Goal: Task Accomplishment & Management: Manage account settings

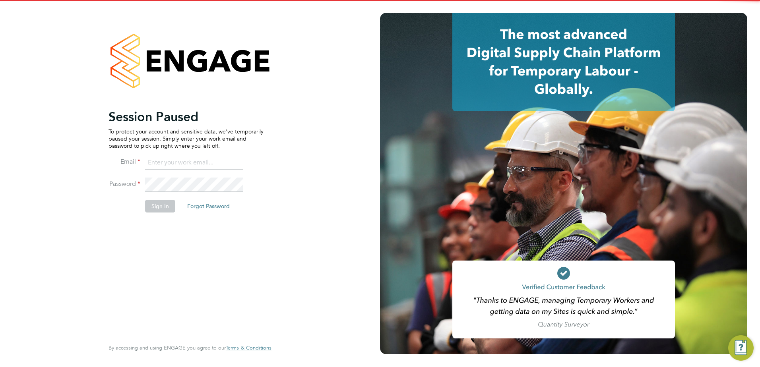
type input "[PERSON_NAME][EMAIL_ADDRESS][PERSON_NAME][DOMAIN_NAME]"
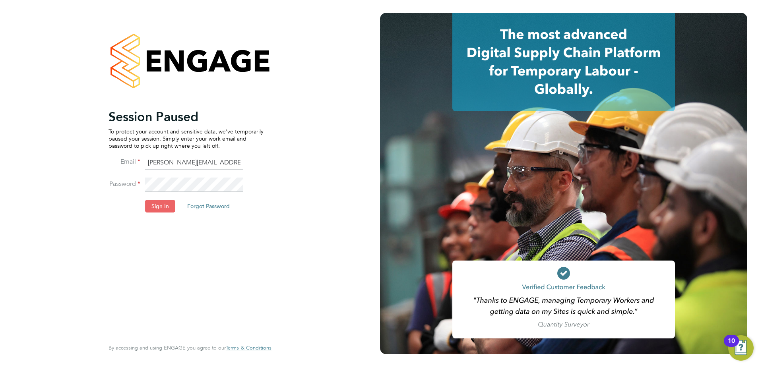
click at [161, 208] on button "Sign In" at bounding box center [160, 206] width 30 height 13
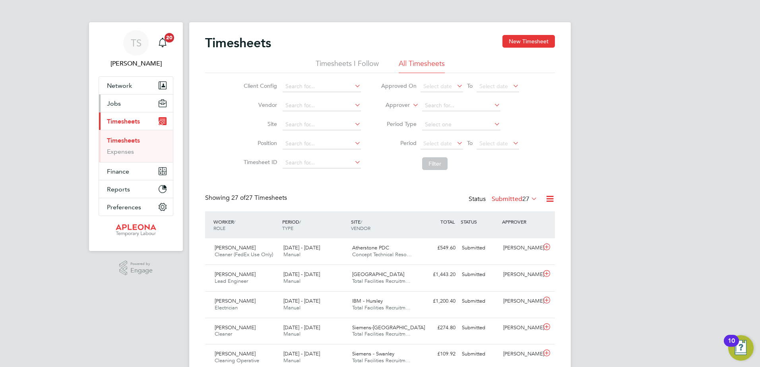
click at [116, 103] on span "Jobs" at bounding box center [114, 104] width 14 height 8
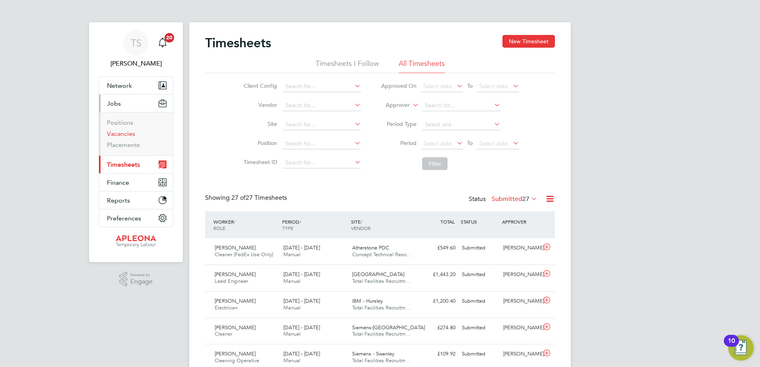
click at [114, 132] on link "Vacancies" at bounding box center [121, 134] width 28 height 8
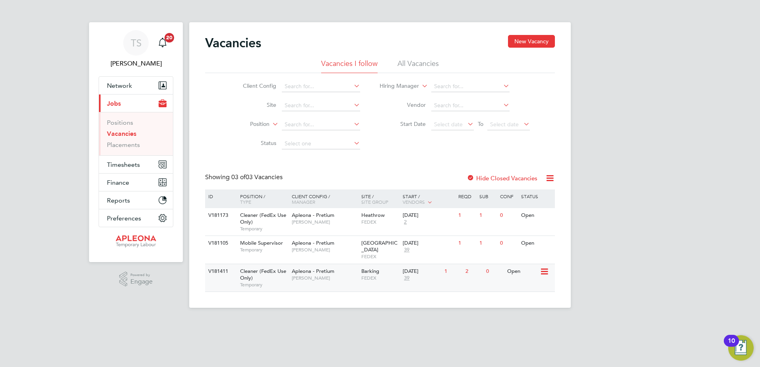
click at [546, 268] on icon at bounding box center [544, 272] width 8 height 10
click at [526, 282] on li "View Details" at bounding box center [524, 283] width 46 height 11
click at [538, 218] on div "Open" at bounding box center [522, 215] width 35 height 15
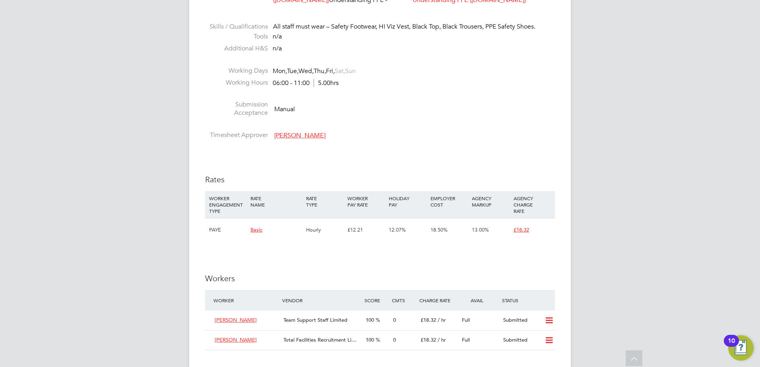
scroll to position [517, 0]
click at [546, 338] on icon at bounding box center [549, 340] width 10 height 6
click at [538, 357] on li "Offer" at bounding box center [539, 357] width 28 height 11
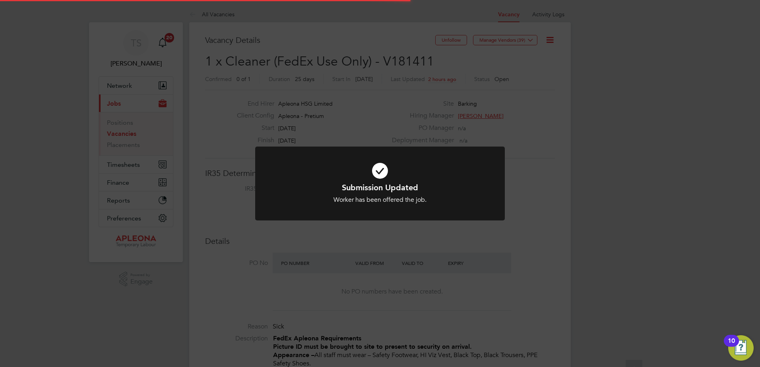
scroll to position [23, 56]
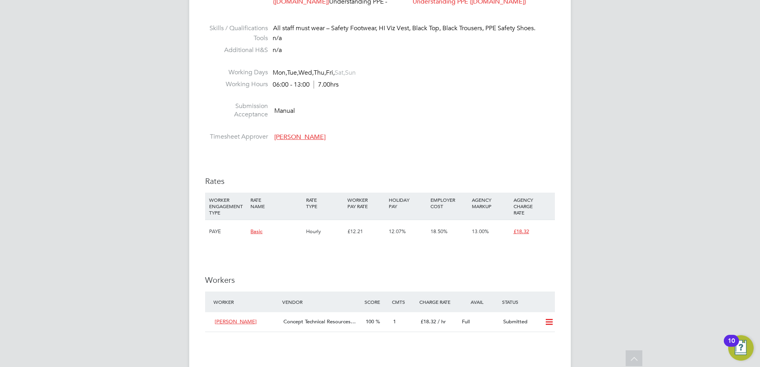
scroll to position [517, 0]
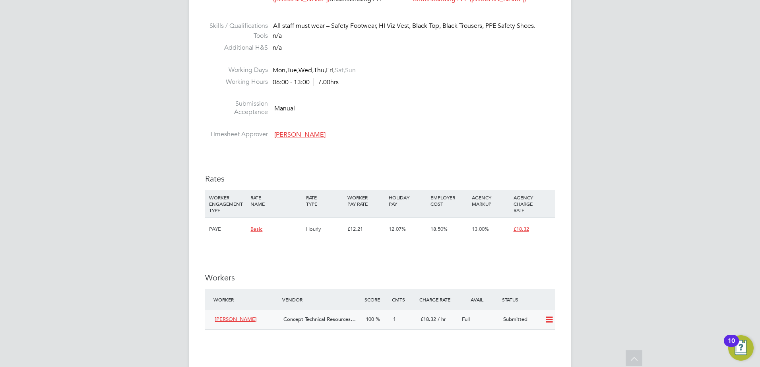
click at [551, 321] on icon at bounding box center [549, 320] width 10 height 6
click at [535, 338] on li "Offer" at bounding box center [539, 337] width 28 height 11
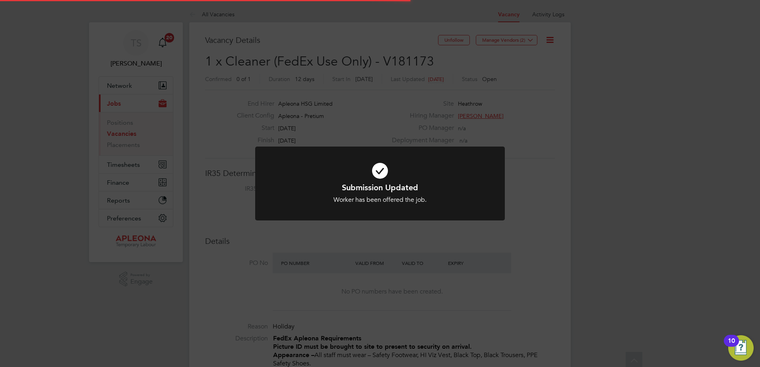
scroll to position [23, 56]
click at [513, 127] on div "Submission Updated Worker has been offered the job. Cancel Okay" at bounding box center [380, 183] width 760 height 367
